Goal: Communication & Community: Share content

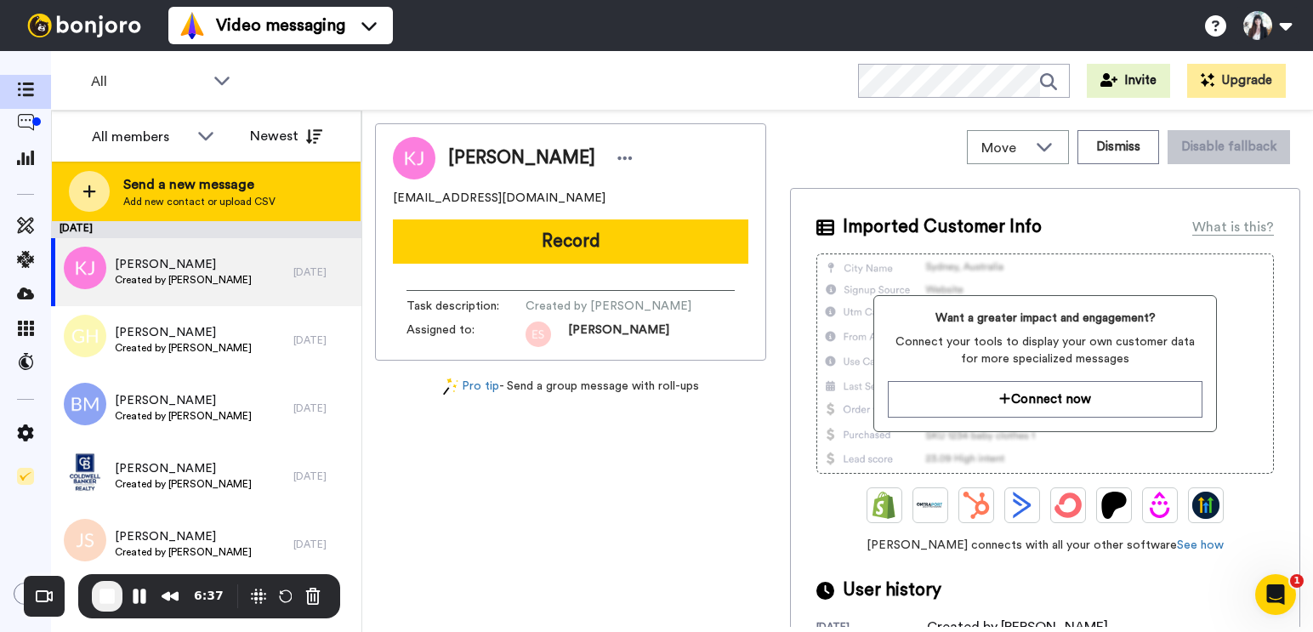
click at [98, 190] on div at bounding box center [89, 191] width 41 height 41
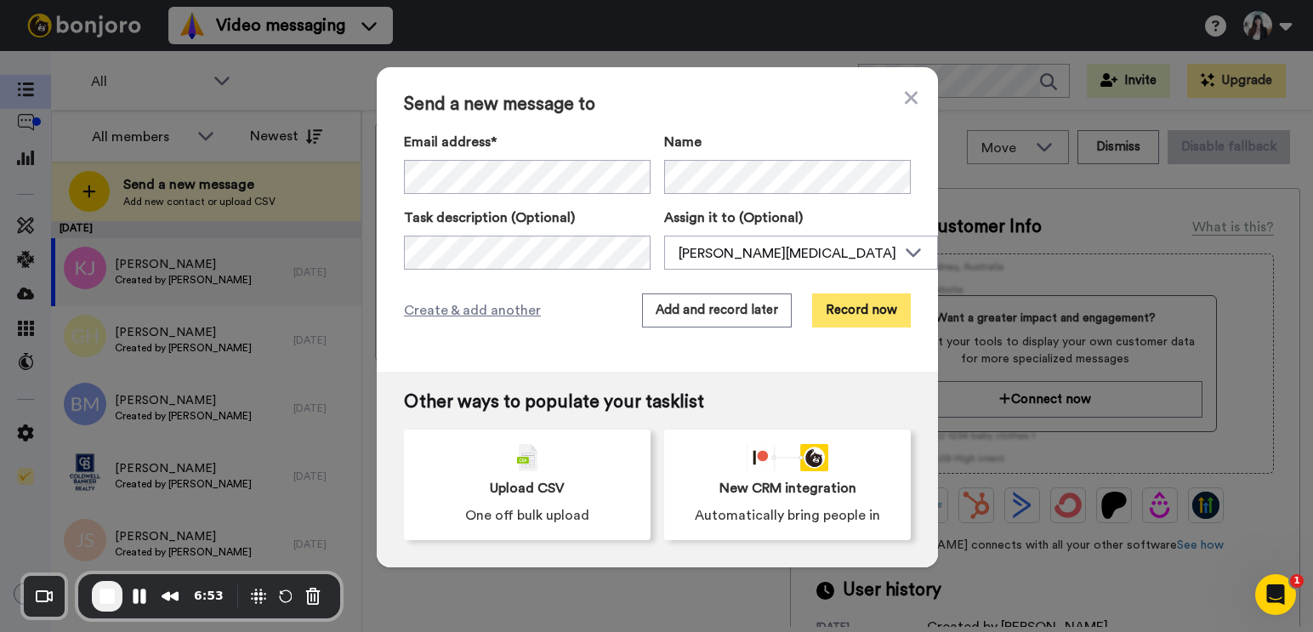
click at [837, 307] on button "Record now" at bounding box center [861, 310] width 99 height 34
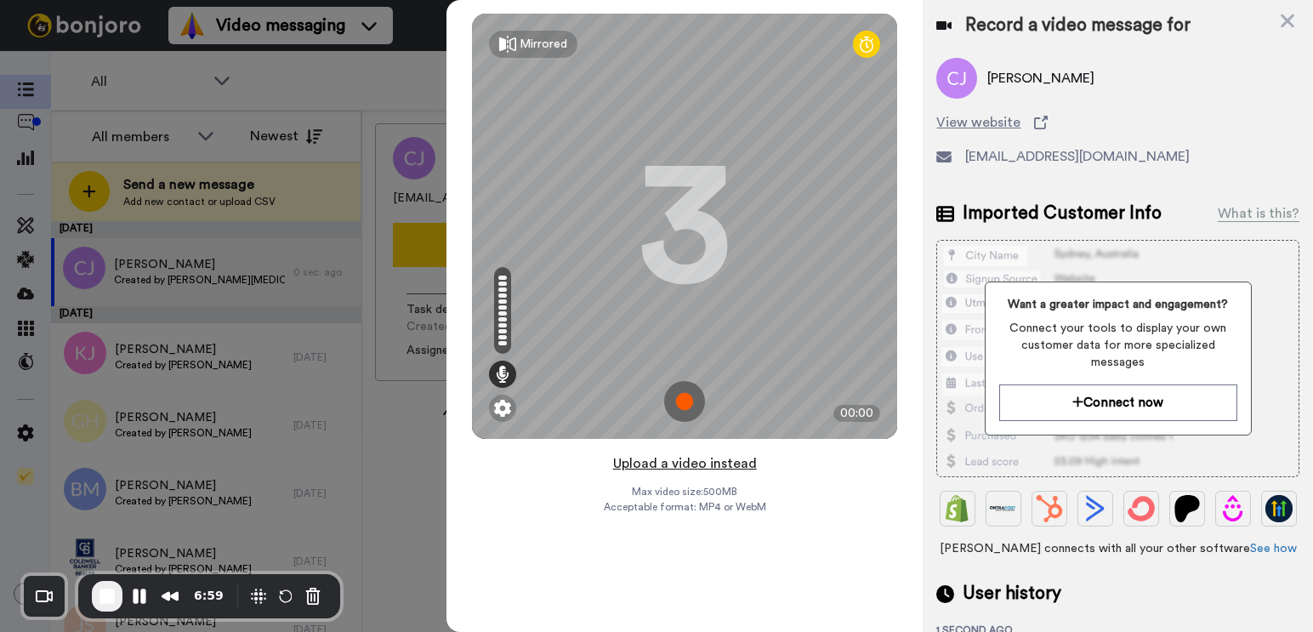
click at [699, 469] on button "Upload a video instead" at bounding box center [685, 464] width 154 height 22
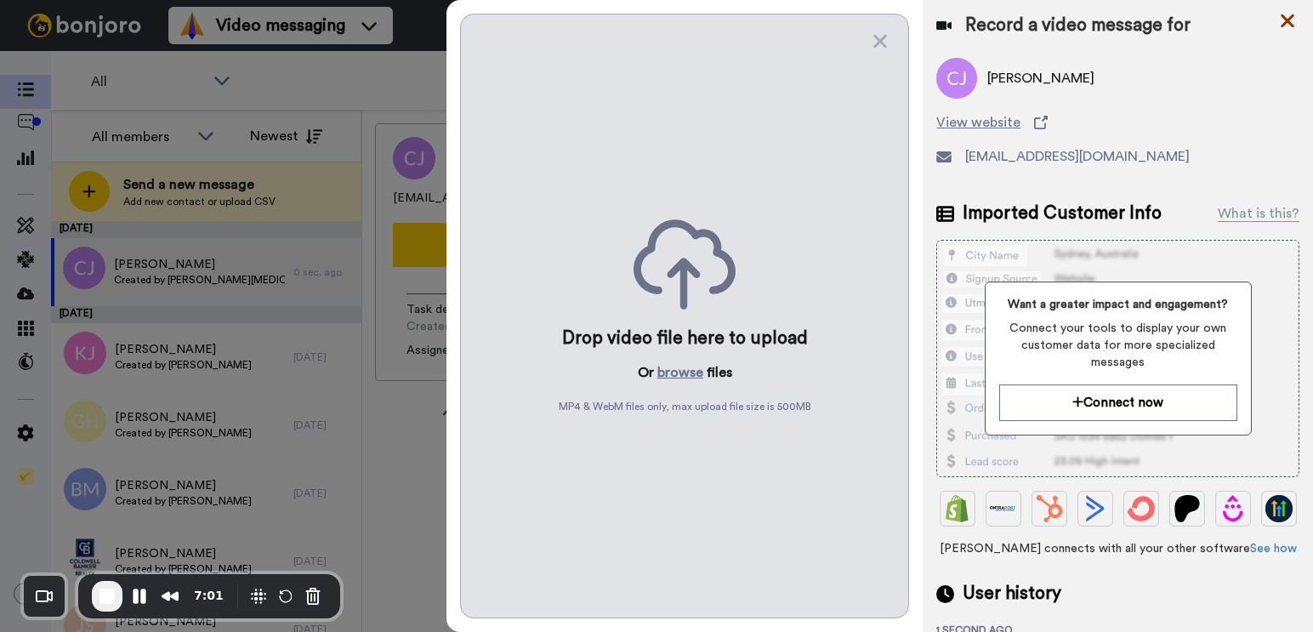
click at [1279, 20] on icon at bounding box center [1287, 20] width 17 height 21
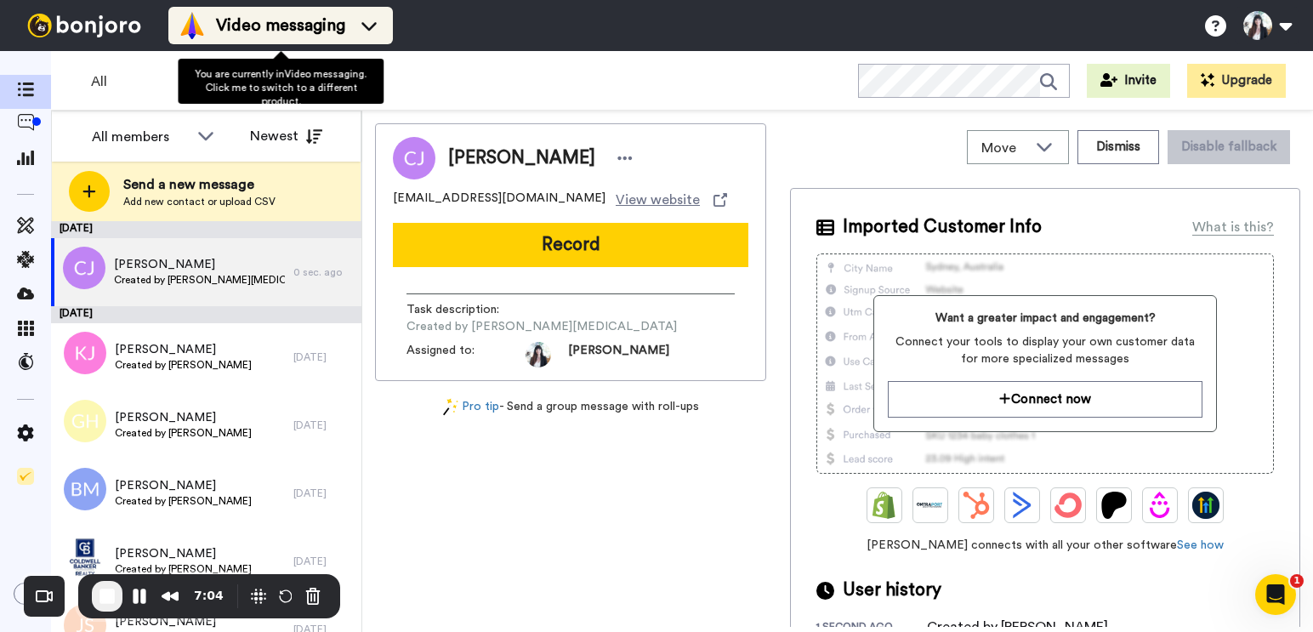
click at [305, 26] on span "Video messaging" at bounding box center [280, 26] width 129 height 24
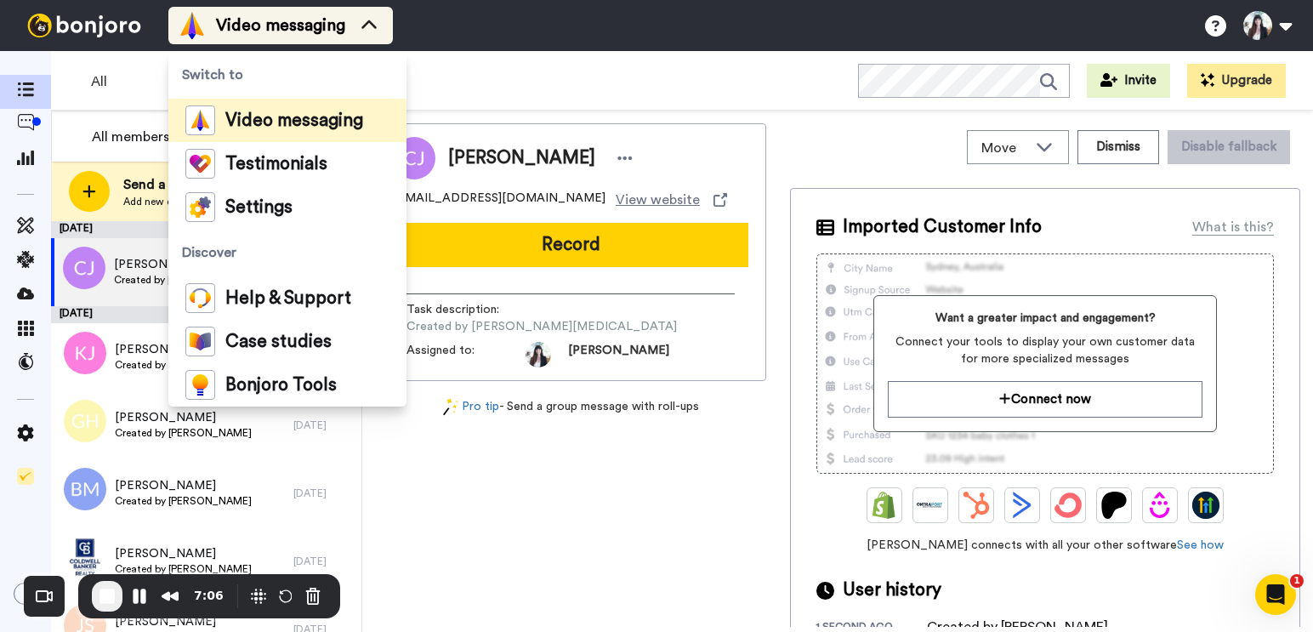
click at [303, 14] on span "Video messaging" at bounding box center [280, 26] width 129 height 24
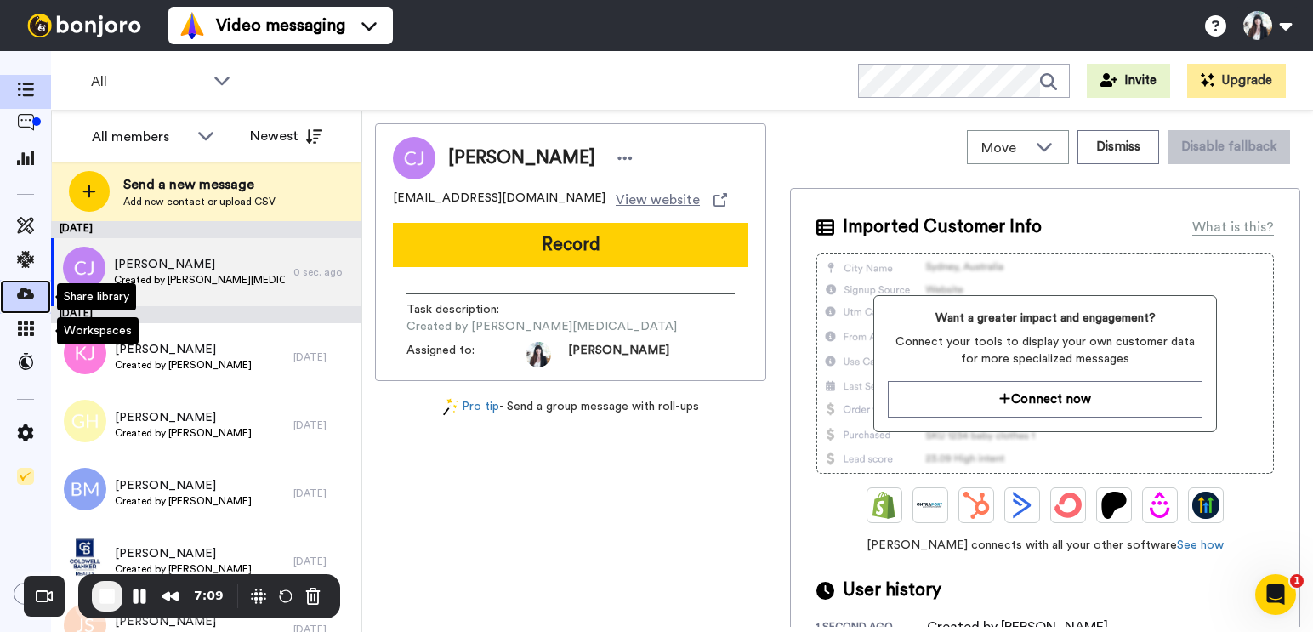
click at [10, 293] on span at bounding box center [25, 296] width 51 height 17
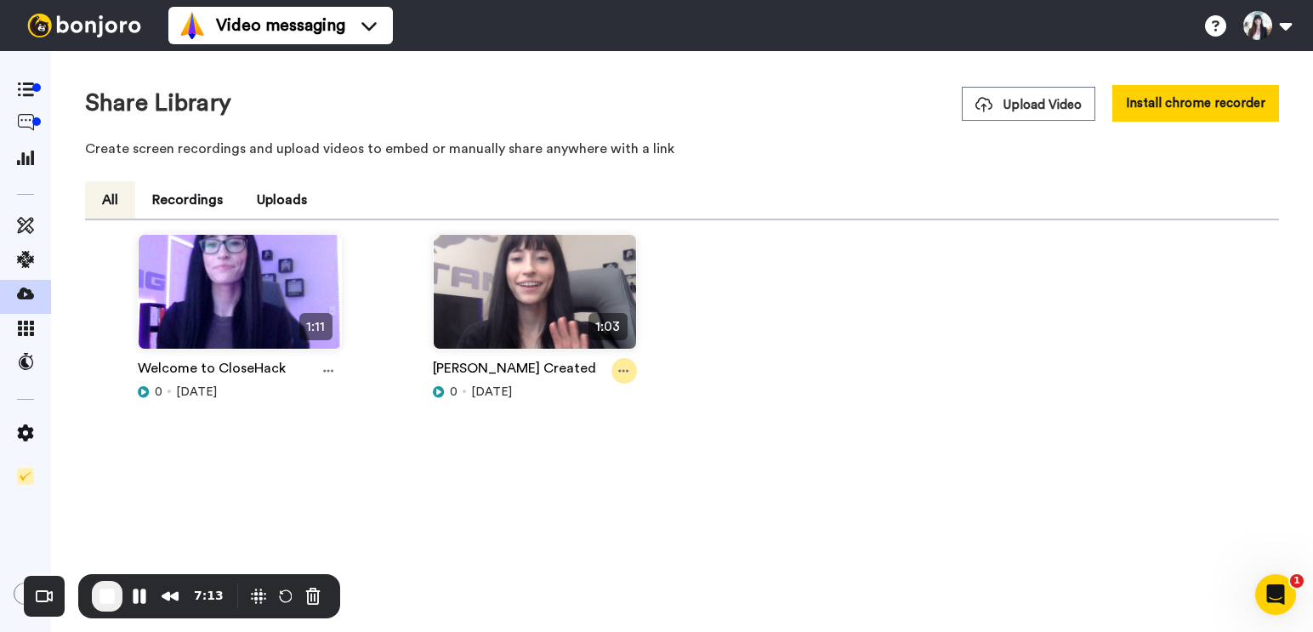
click at [630, 373] on div at bounding box center [625, 371] width 26 height 26
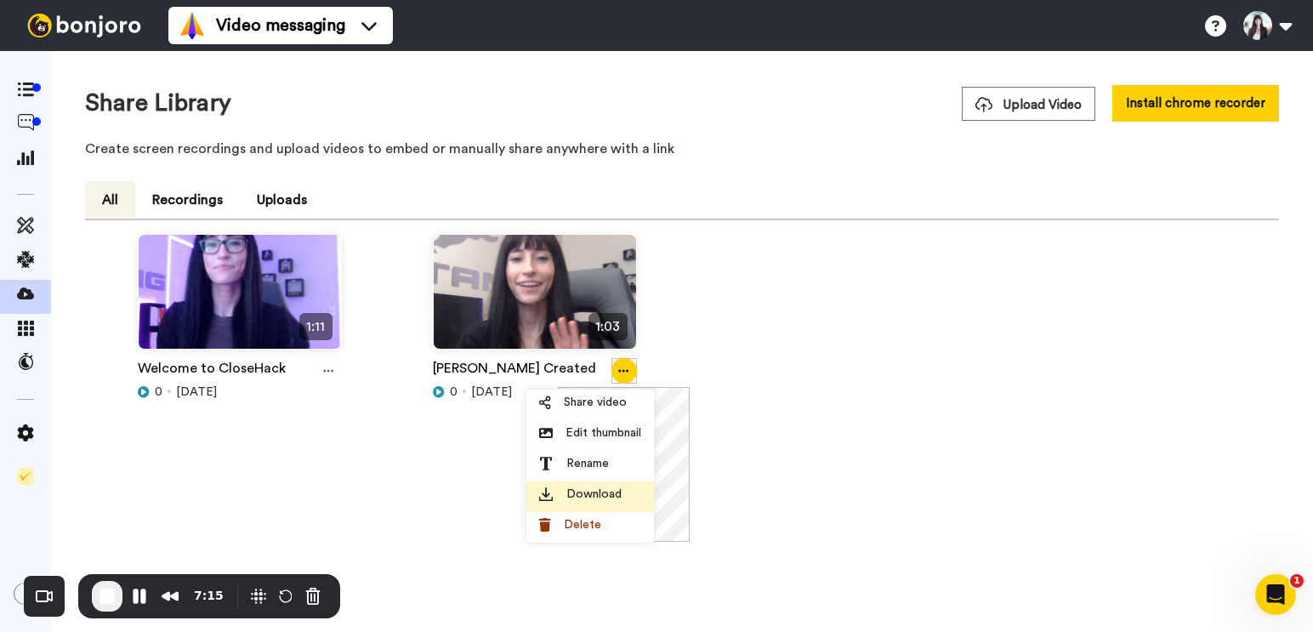
click at [601, 498] on span "Download" at bounding box center [593, 494] width 55 height 17
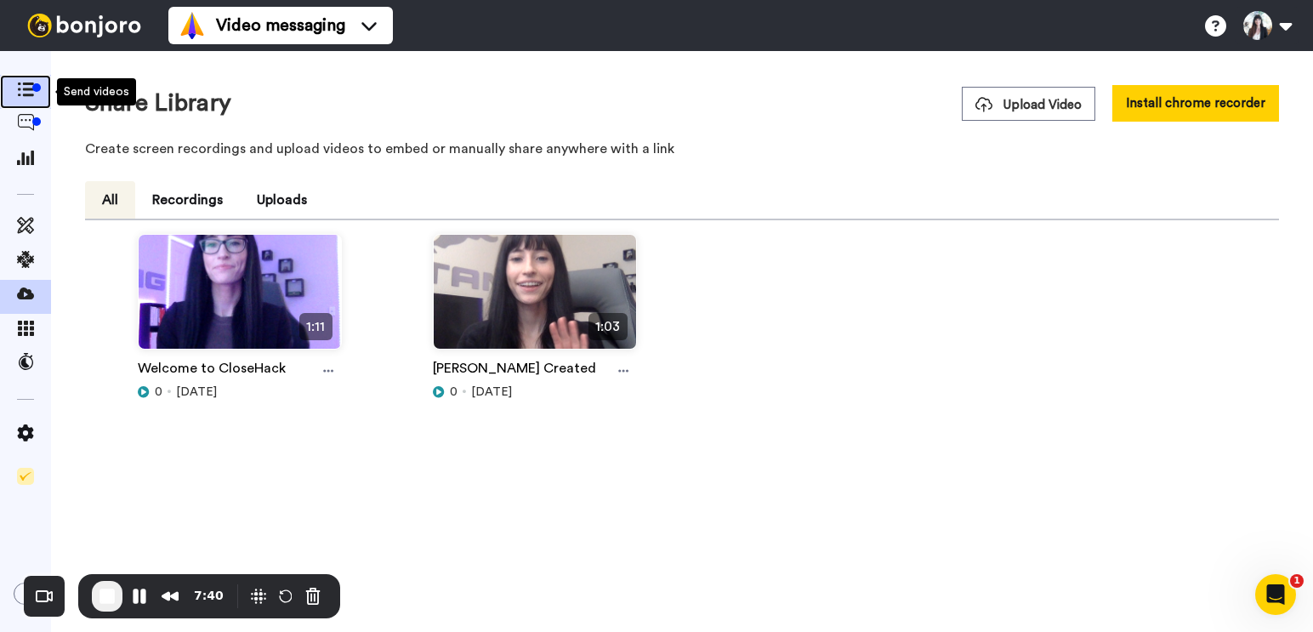
click at [9, 85] on span at bounding box center [25, 91] width 51 height 17
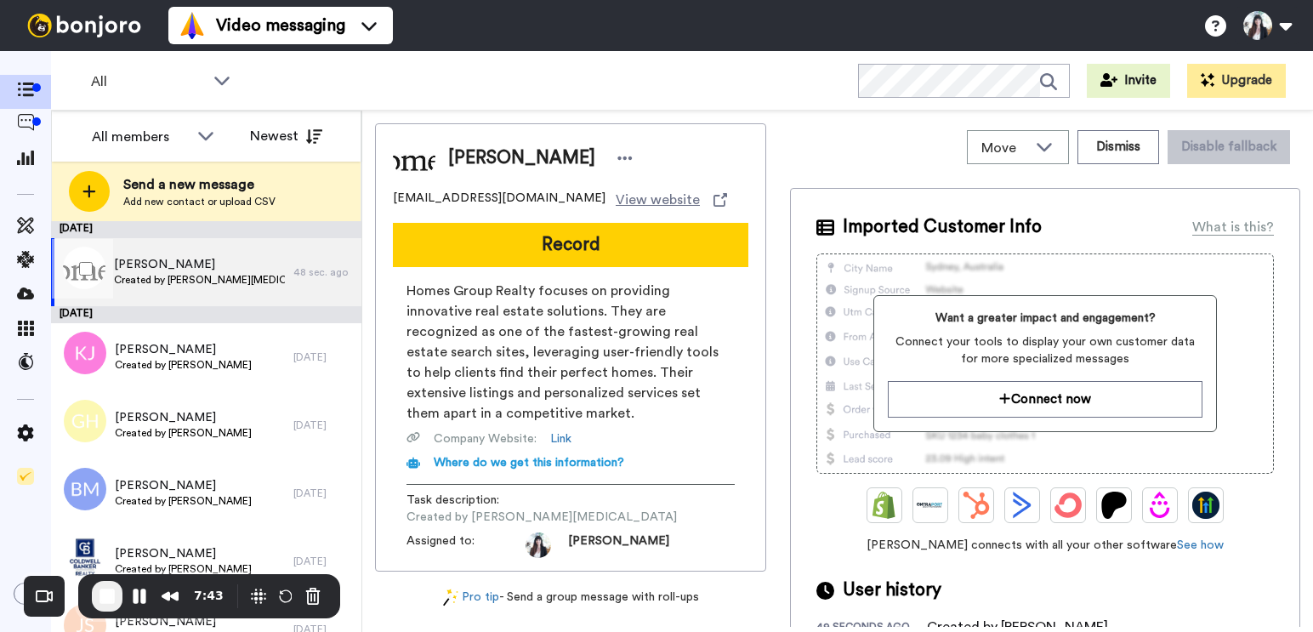
click at [197, 271] on span "[PERSON_NAME]" at bounding box center [199, 264] width 171 height 17
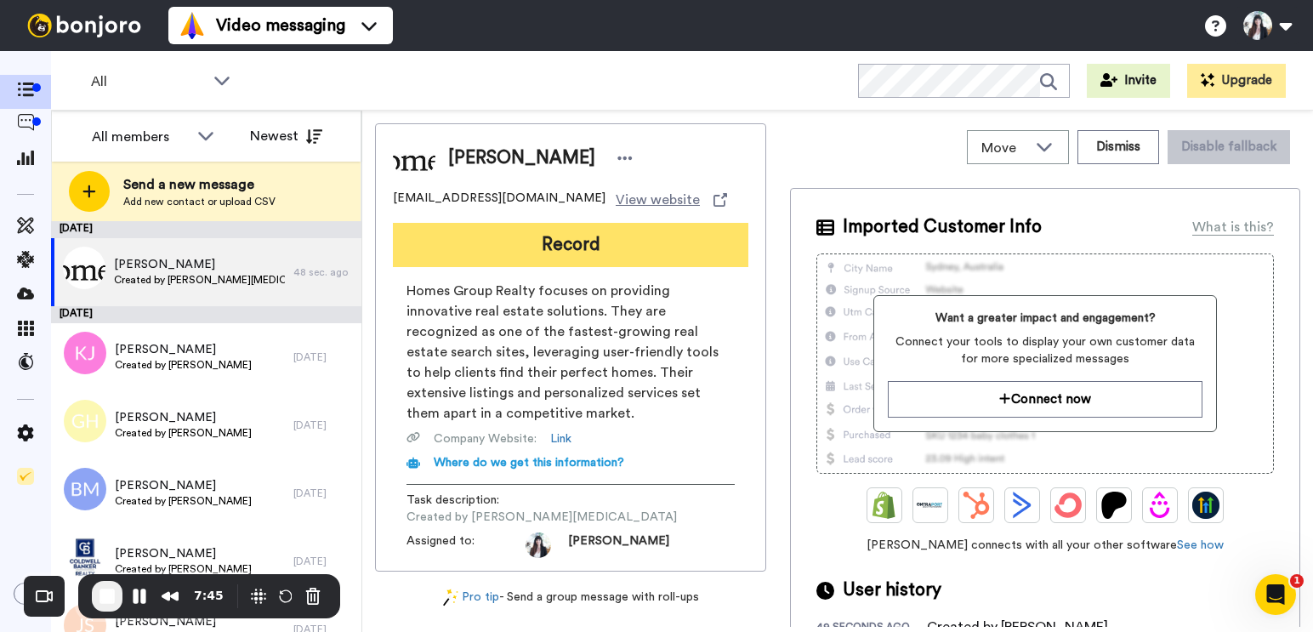
click at [572, 251] on button "Record" at bounding box center [571, 245] width 356 height 44
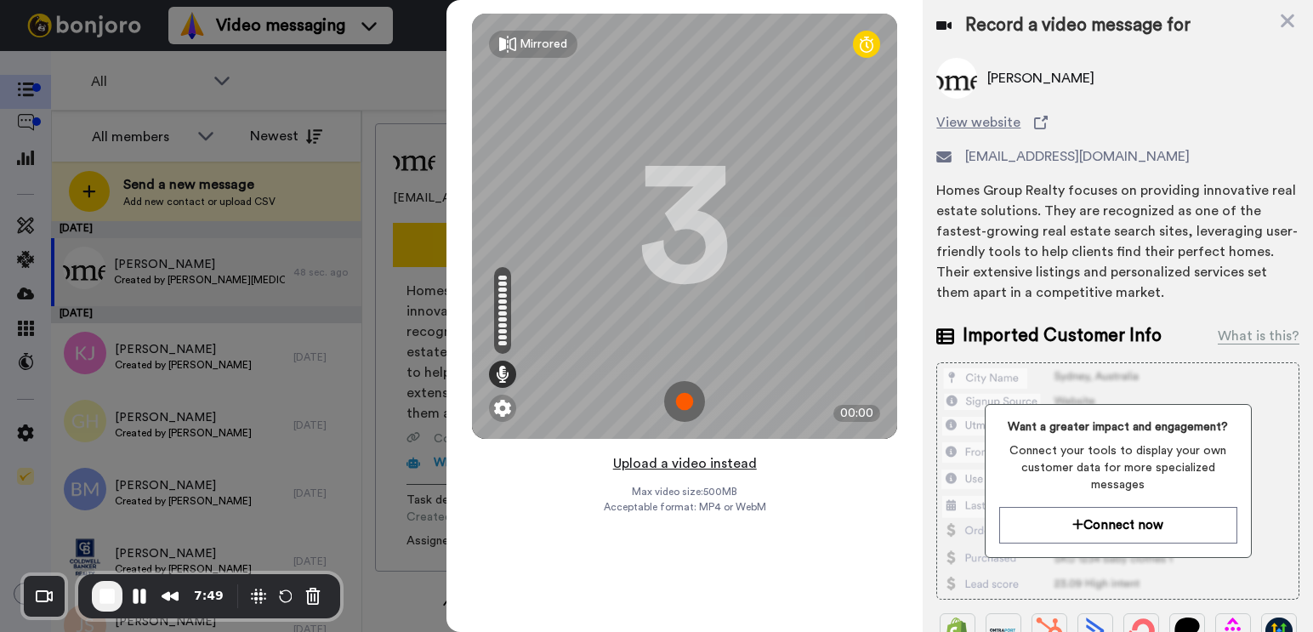
click at [674, 464] on button "Upload a video instead" at bounding box center [685, 464] width 154 height 22
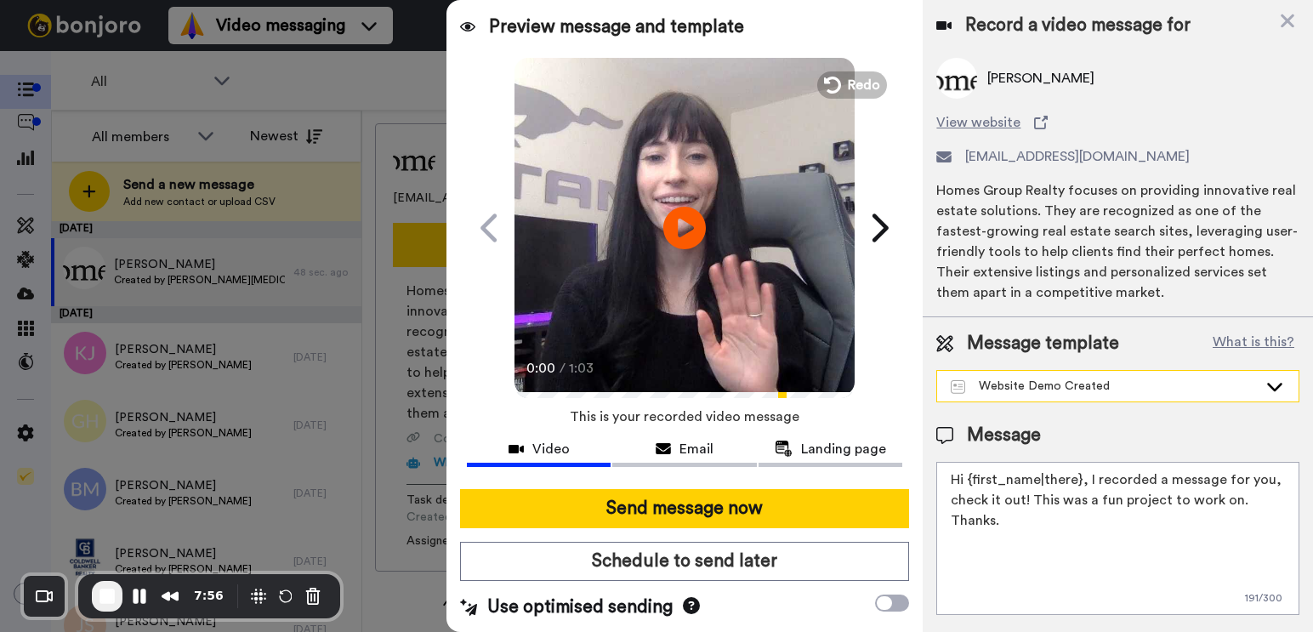
click at [1247, 382] on div "Website Demo Created" at bounding box center [1104, 386] width 307 height 17
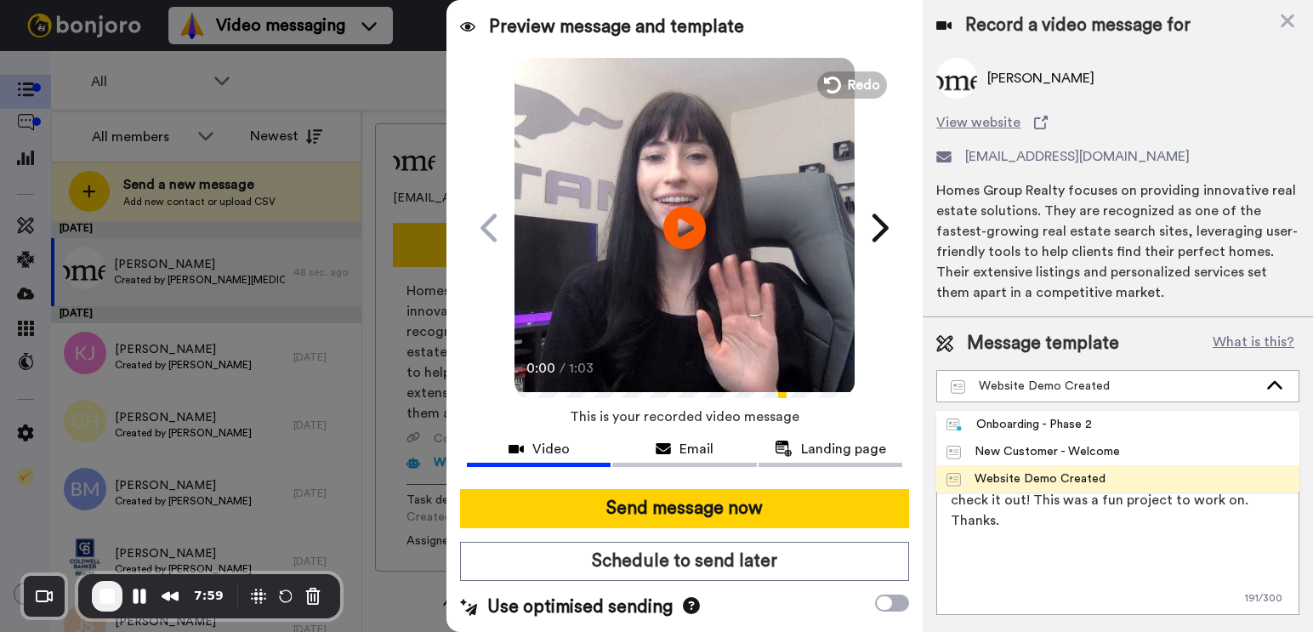
click at [930, 352] on div "Message template What is this? Website Demo Created Onboarding - Phase 2 New Cu…" at bounding box center [1118, 472] width 390 height 311
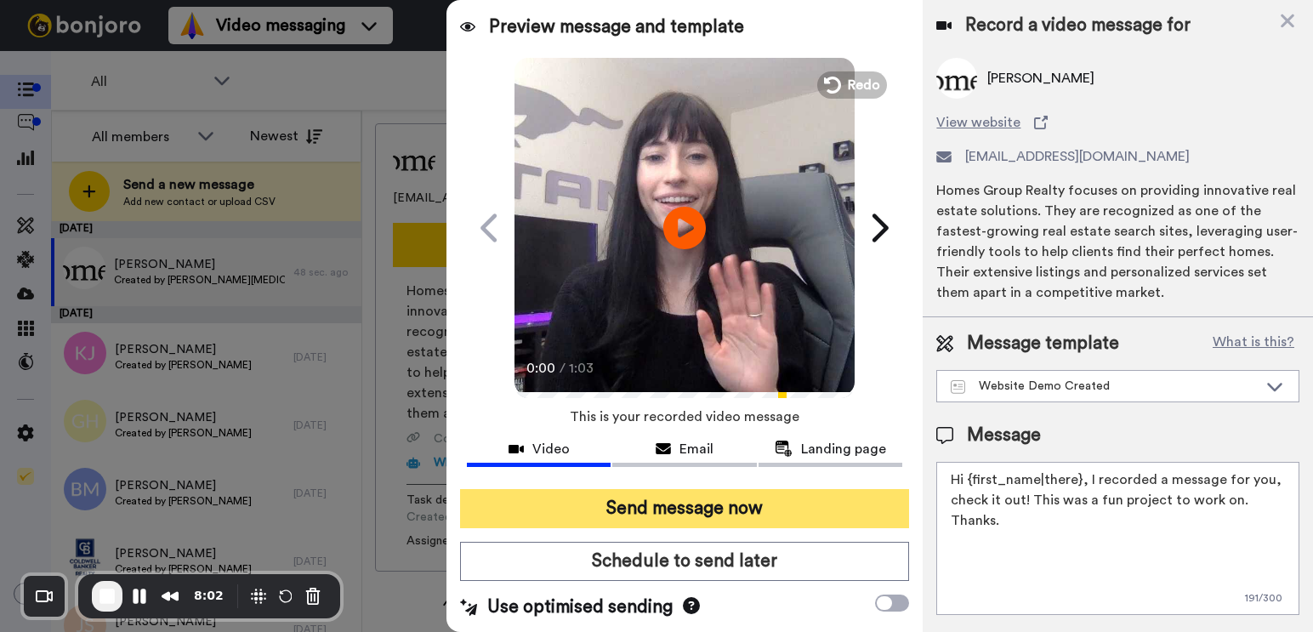
click at [652, 506] on button "Send message now" at bounding box center [684, 508] width 449 height 39
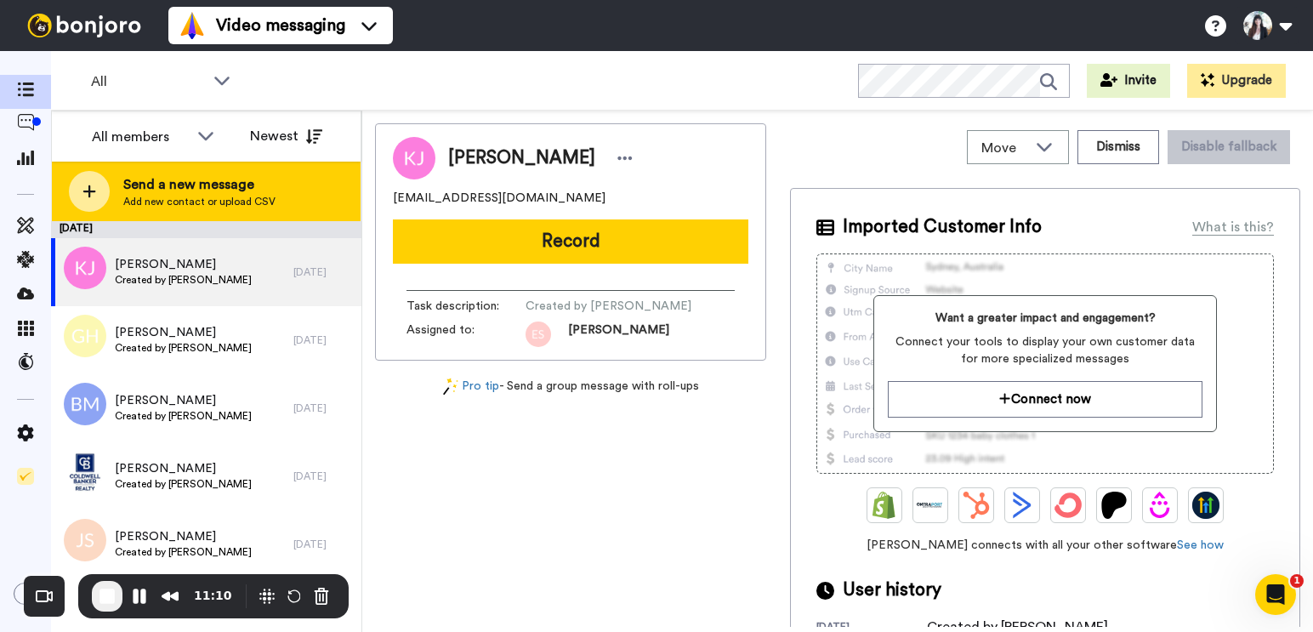
click at [187, 191] on span "Send a new message" at bounding box center [199, 184] width 152 height 20
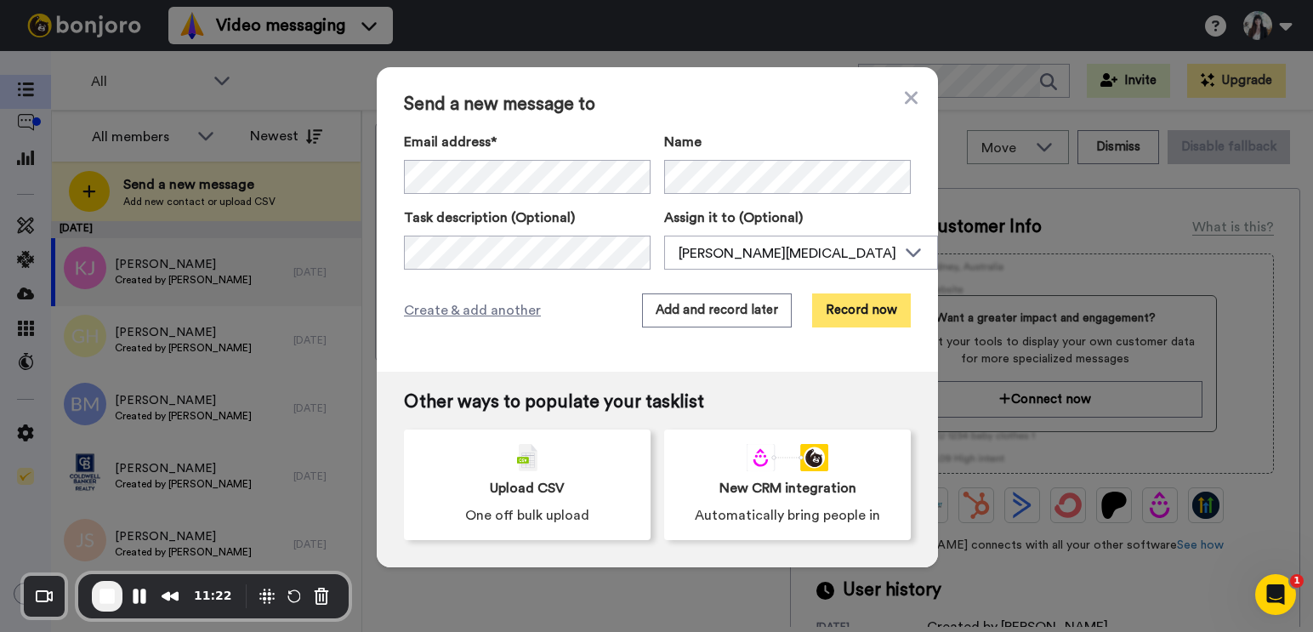
click at [868, 310] on button "Record now" at bounding box center [861, 310] width 99 height 34
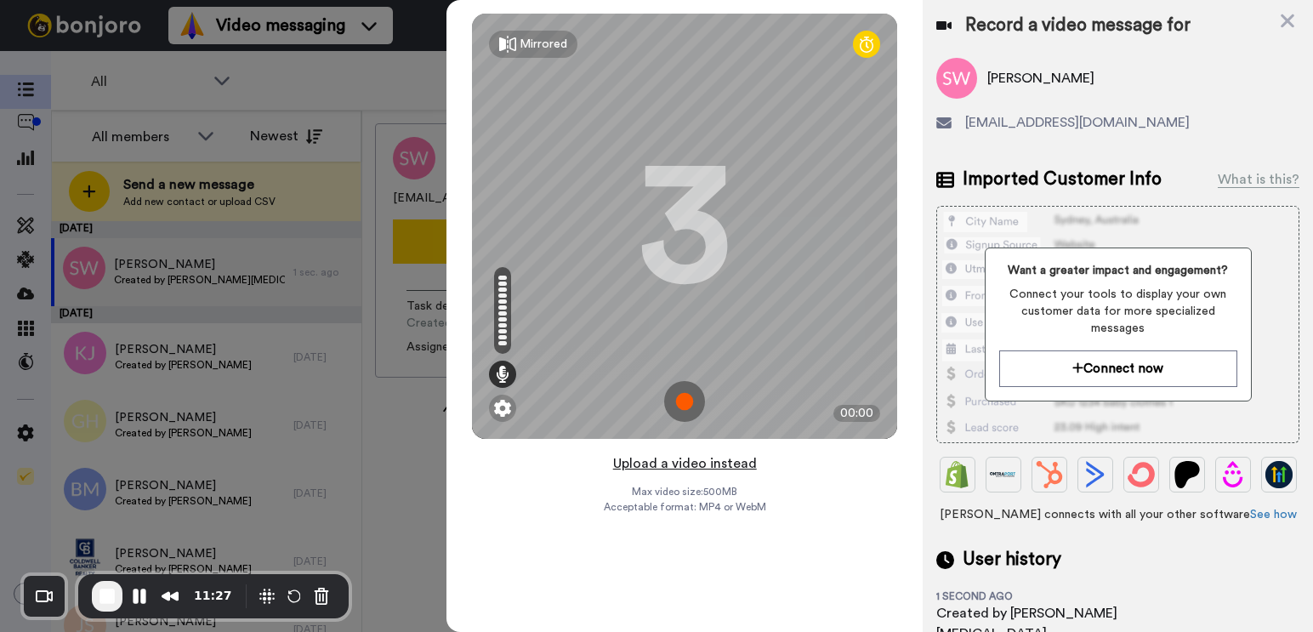
click at [680, 461] on button "Upload a video instead" at bounding box center [685, 464] width 154 height 22
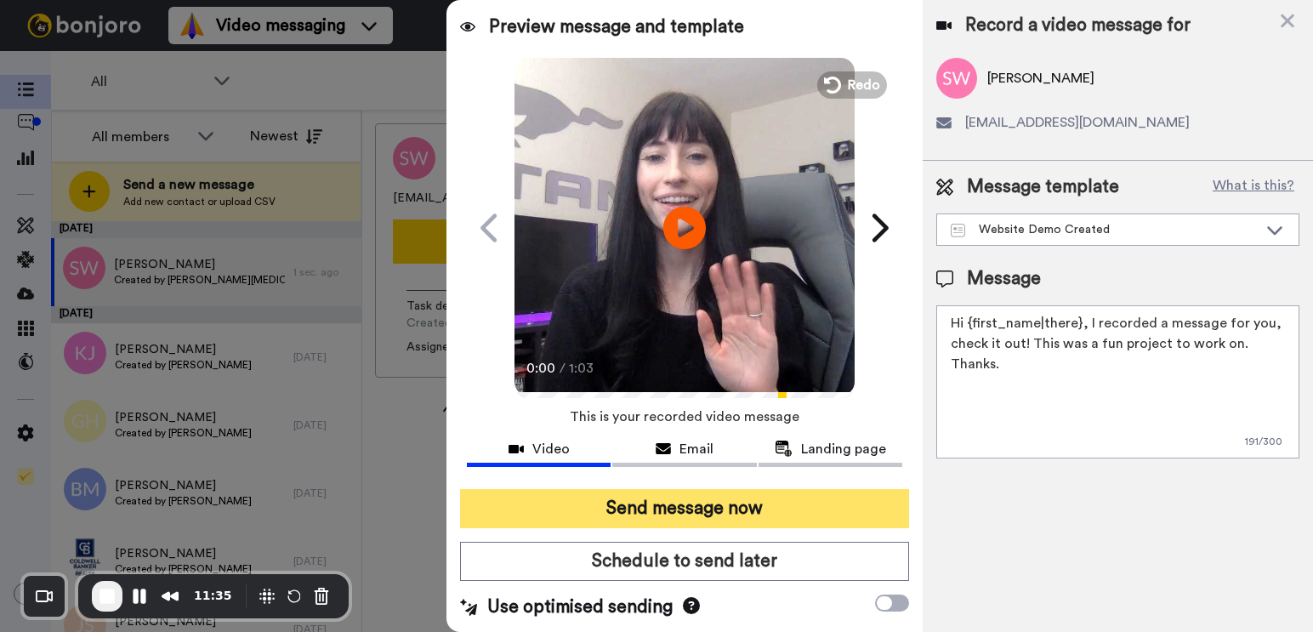
click at [631, 514] on button "Send message now" at bounding box center [684, 508] width 449 height 39
